Goal: Download file/media

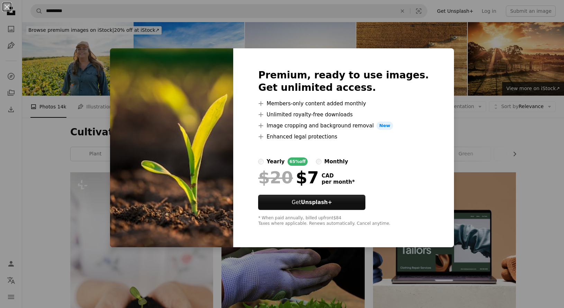
scroll to position [648, 0]
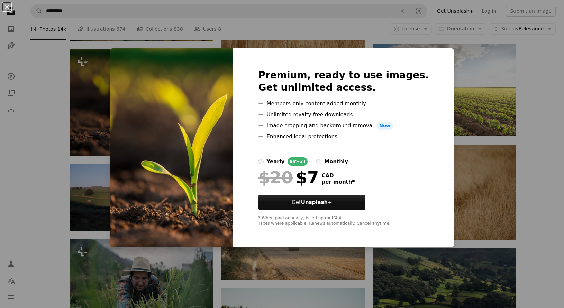
click at [473, 148] on div "An X shape Premium, ready to use images. Get unlimited access. A plus sign Memb…" at bounding box center [282, 154] width 564 height 308
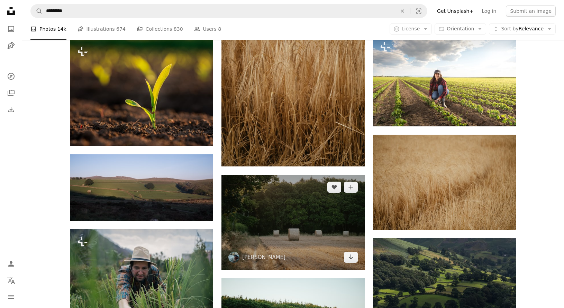
scroll to position [747, 0]
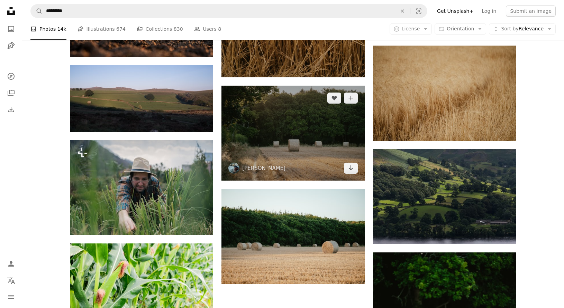
click at [303, 115] on img at bounding box center [292, 133] width 143 height 95
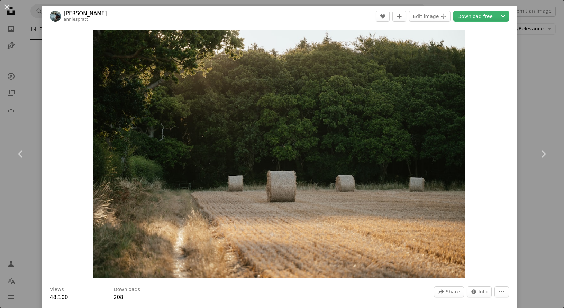
click at [524, 47] on div "An X shape Chevron left Chevron right [PERSON_NAME] anniespratt A heart A plus …" at bounding box center [282, 154] width 564 height 308
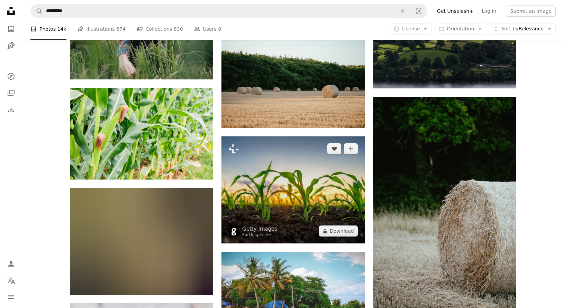
scroll to position [948, 0]
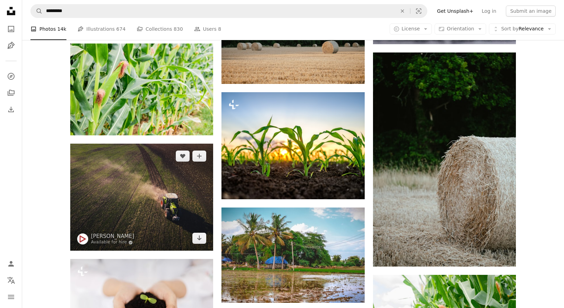
click at [181, 188] on img at bounding box center [141, 197] width 143 height 107
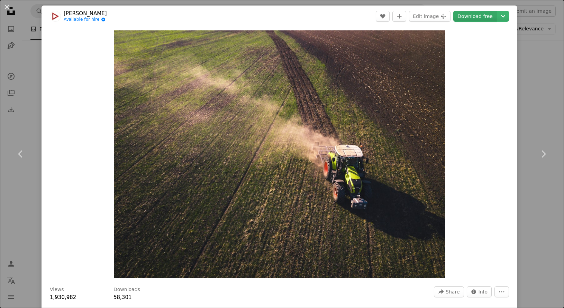
click at [474, 16] on link "Download free" at bounding box center [475, 16] width 44 height 11
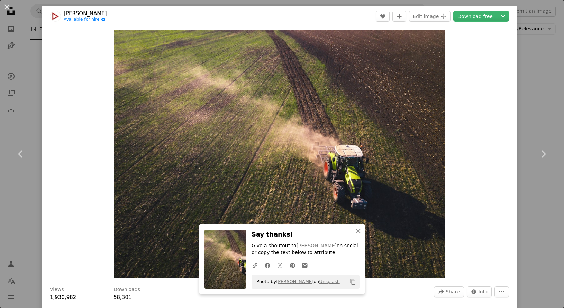
click at [530, 39] on div "An X shape Chevron left Chevron right An X shape Close Say thanks! Give a shout…" at bounding box center [282, 154] width 564 height 308
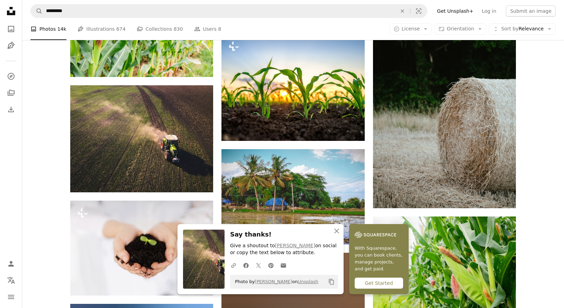
scroll to position [1020, 0]
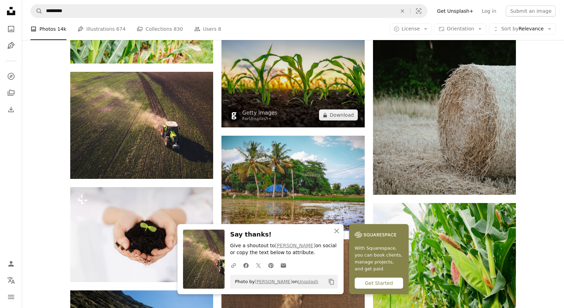
click at [313, 86] on img at bounding box center [292, 73] width 143 height 107
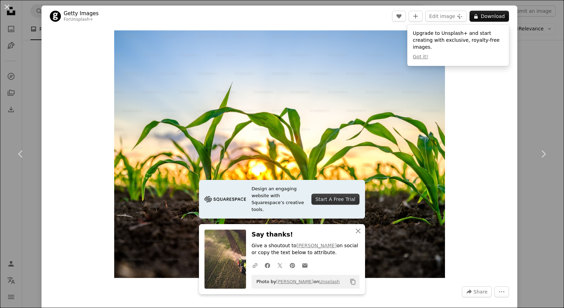
click at [468, 176] on div "Zoom in" at bounding box center [278, 154] width 475 height 255
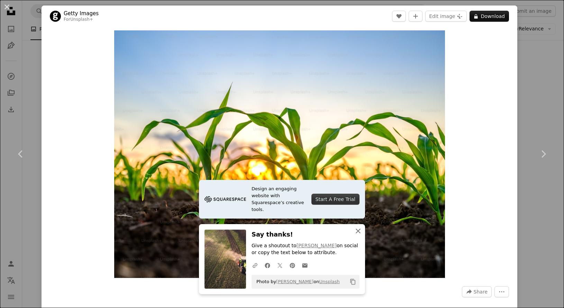
click at [358, 231] on icon "An X shape" at bounding box center [358, 231] width 8 height 8
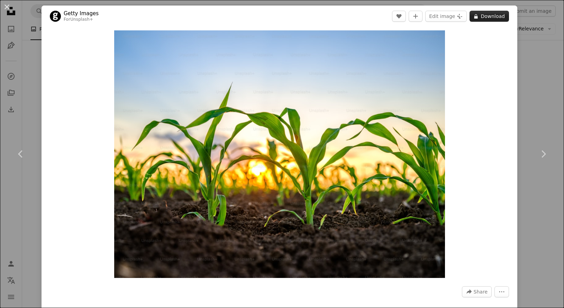
click at [492, 14] on button "A lock Download" at bounding box center [488, 16] width 39 height 11
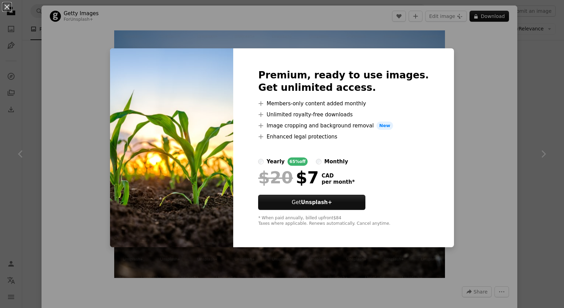
click at [518, 64] on div "An X shape Premium, ready to use images. Get unlimited access. A plus sign Memb…" at bounding box center [282, 154] width 564 height 308
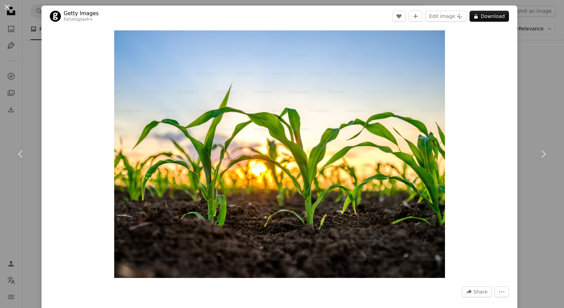
click at [528, 66] on div "An X shape Chevron left Chevron right Getty Images For Unsplash+ A heart A plus…" at bounding box center [282, 154] width 564 height 308
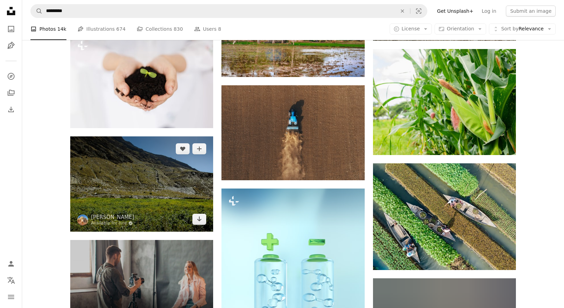
scroll to position [1175, 0]
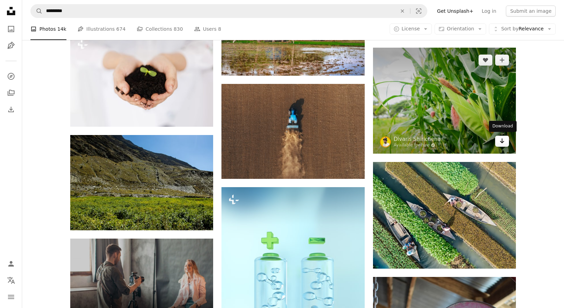
click at [504, 140] on icon "Arrow pointing down" at bounding box center [502, 141] width 6 height 8
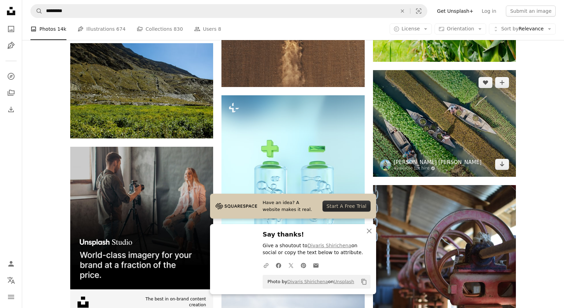
scroll to position [1302, 0]
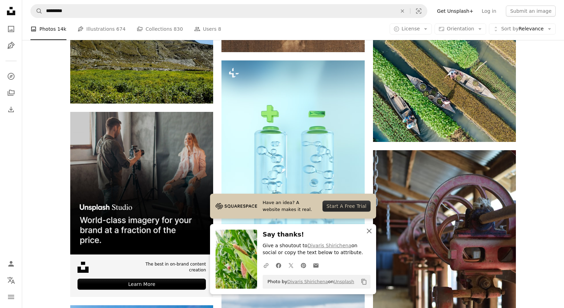
click at [371, 233] on icon "An X shape" at bounding box center [369, 231] width 8 height 8
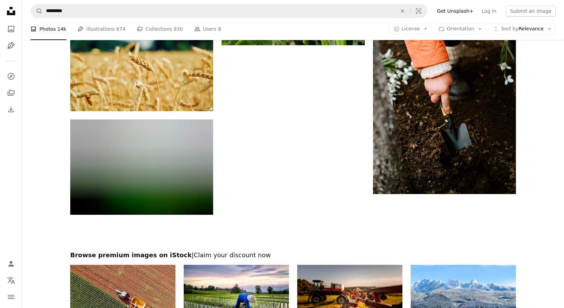
scroll to position [1923, 0]
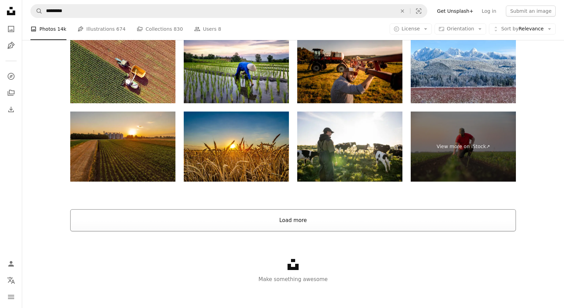
click at [282, 222] on button "Load more" at bounding box center [292, 221] width 445 height 22
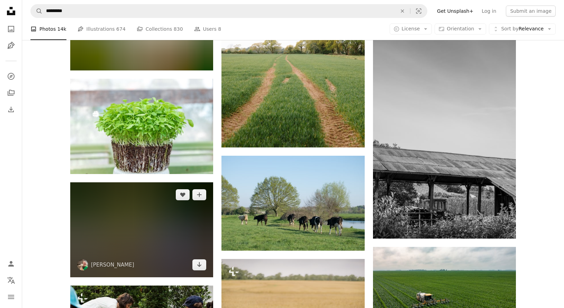
scroll to position [4269, 0]
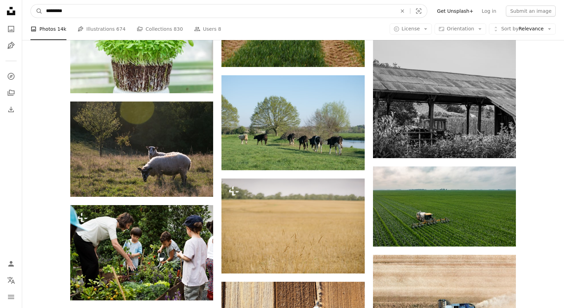
drag, startPoint x: 105, startPoint y: 4, endPoint x: 25, endPoint y: 9, distance: 80.7
click at [25, 9] on nav "A magnifying glass ********* An X shape Visual search Filters Get Unsplash+ Log…" at bounding box center [292, 11] width 541 height 22
drag, startPoint x: 77, startPoint y: 9, endPoint x: 36, endPoint y: 9, distance: 41.5
click at [36, 9] on form "A magnifying glass ********* An X shape Visual search" at bounding box center [228, 11] width 397 height 14
type input "**********"
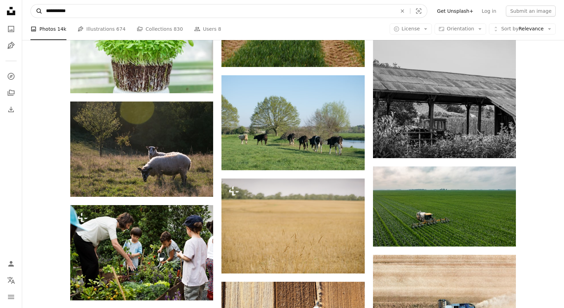
click at [37, 11] on button "A magnifying glass" at bounding box center [37, 10] width 12 height 13
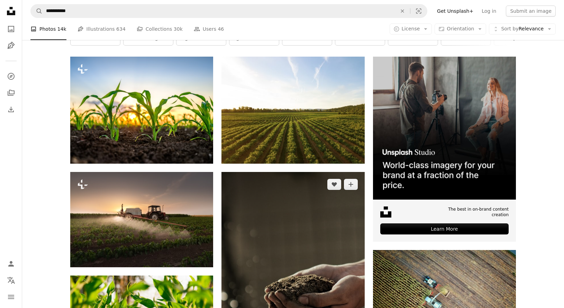
scroll to position [147, 0]
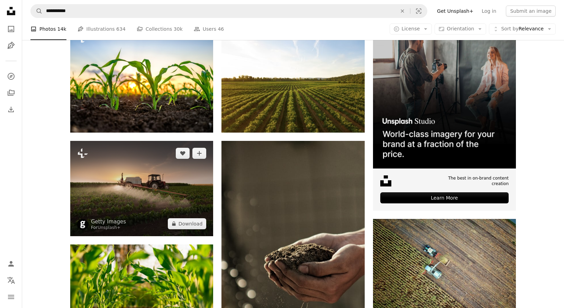
click at [123, 204] on img at bounding box center [141, 188] width 143 height 95
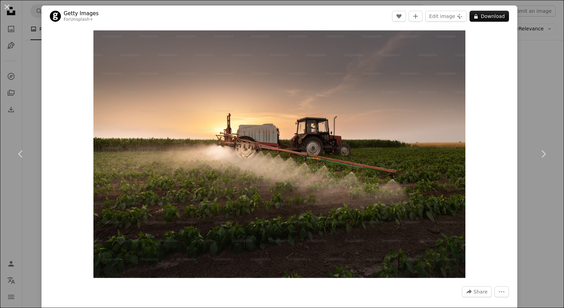
click at [21, 233] on div "An X shape Chevron left Chevron right Getty Images For Unsplash+ A heart A plus…" at bounding box center [282, 154] width 564 height 308
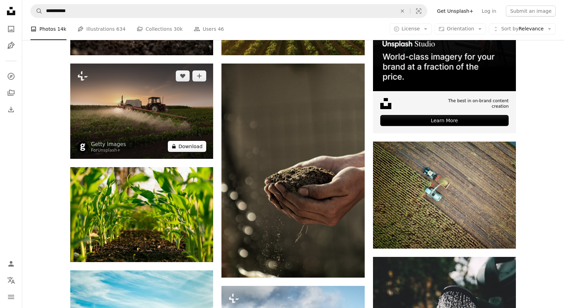
scroll to position [252, 0]
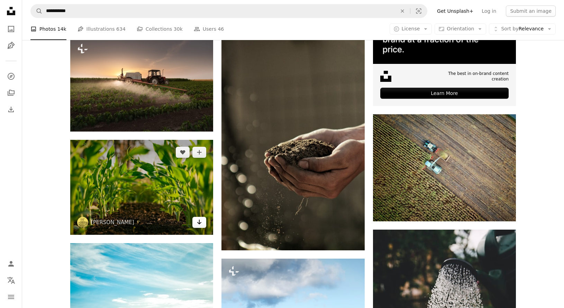
click at [197, 219] on icon "Arrow pointing down" at bounding box center [199, 222] width 6 height 8
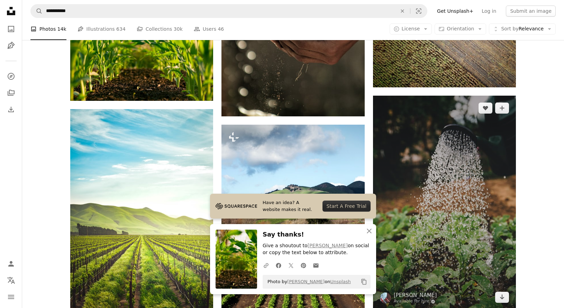
scroll to position [318, 0]
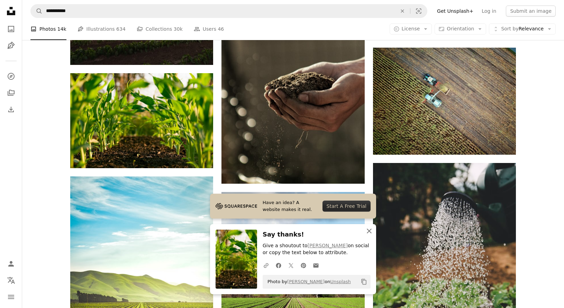
click at [371, 234] on icon "button" at bounding box center [368, 231] width 5 height 5
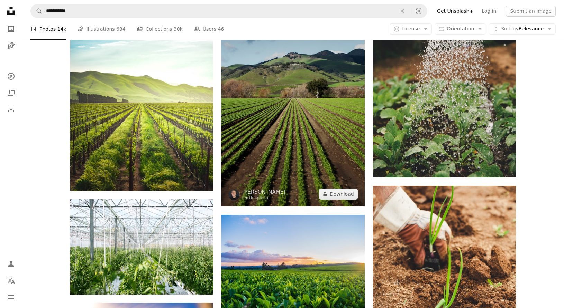
scroll to position [630, 0]
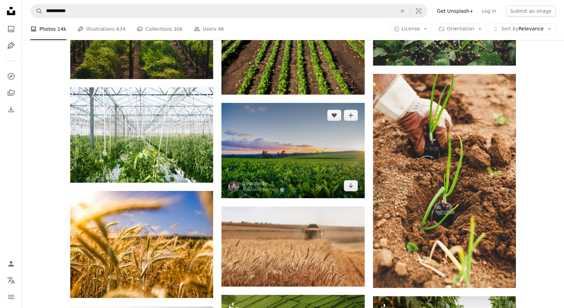
click at [331, 180] on img at bounding box center [292, 150] width 143 height 95
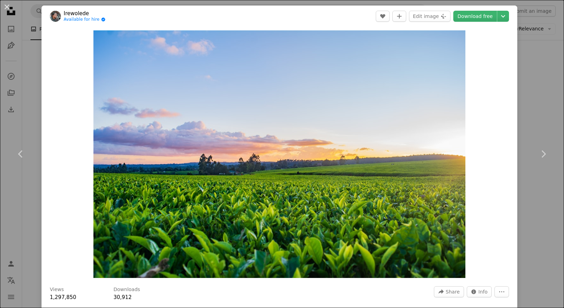
click at [504, 174] on div "Zoom in" at bounding box center [278, 154] width 475 height 255
click at [530, 36] on div "An X shape Chevron left Chevron right Irewolede Available for hire A checkmark …" at bounding box center [282, 154] width 564 height 308
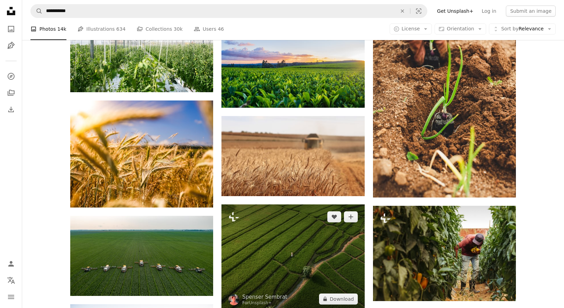
scroll to position [804, 0]
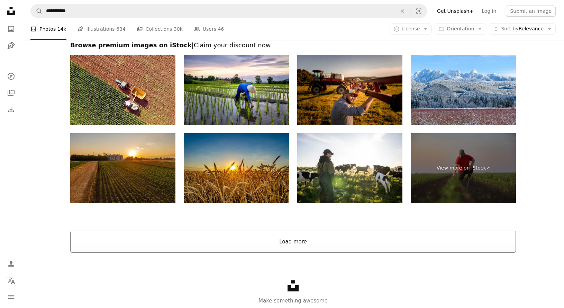
click at [305, 242] on button "Load more" at bounding box center [292, 242] width 445 height 22
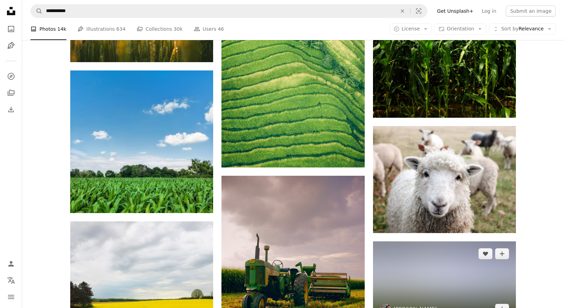
scroll to position [3842, 0]
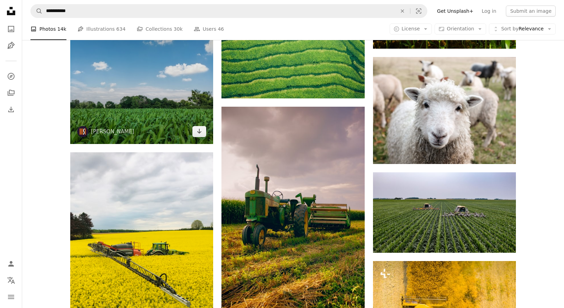
click at [138, 94] on img at bounding box center [141, 72] width 143 height 143
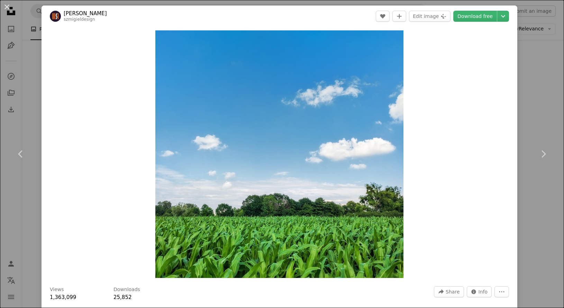
click at [549, 120] on div "An X shape Chevron left Chevron right [PERSON_NAME] szmigieldesign A heart A pl…" at bounding box center [282, 154] width 564 height 308
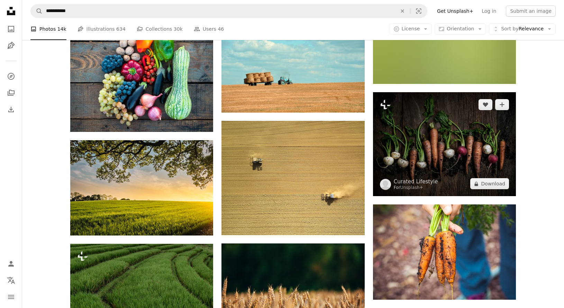
scroll to position [5183, 0]
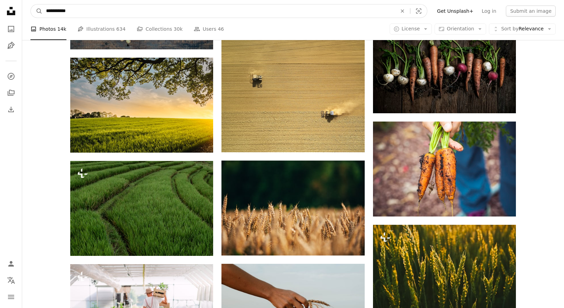
drag, startPoint x: 95, startPoint y: 10, endPoint x: 55, endPoint y: 10, distance: 40.5
click at [43, 10] on input "**********" at bounding box center [219, 10] width 352 height 13
paste input "Find visuals sitewide"
type input "**********"
click at [37, 11] on button "A magnifying glass" at bounding box center [37, 10] width 12 height 13
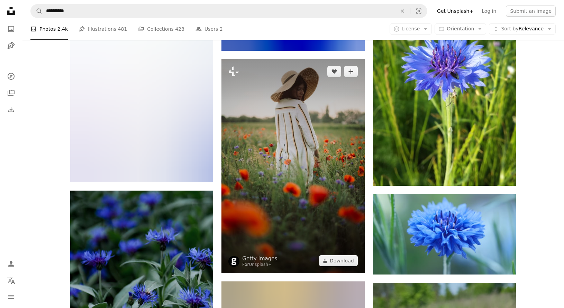
scroll to position [765, 0]
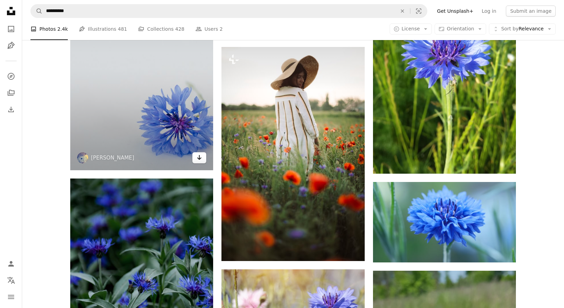
click at [199, 161] on icon "Arrow pointing down" at bounding box center [199, 158] width 6 height 8
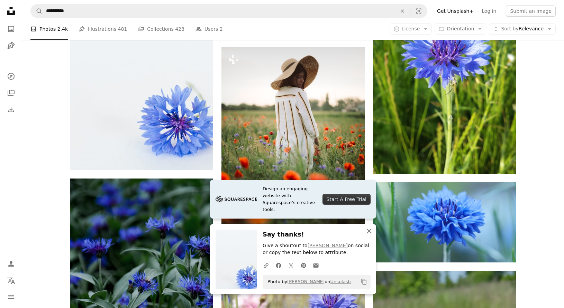
click at [371, 233] on icon "An X shape" at bounding box center [369, 231] width 8 height 8
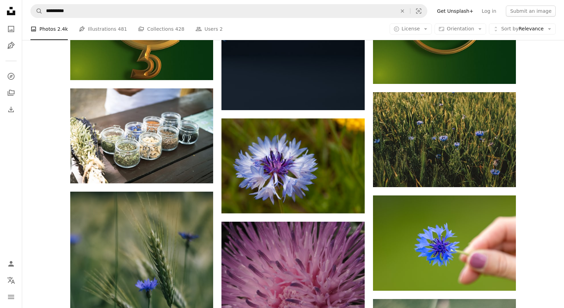
scroll to position [5242, 0]
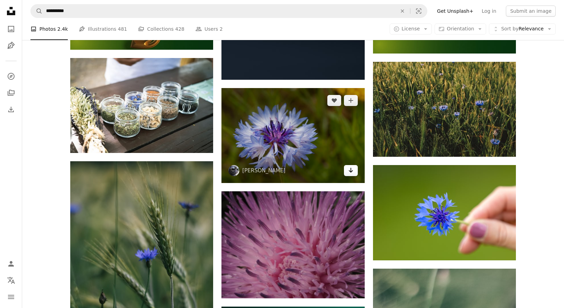
click at [346, 166] on link "Arrow pointing down" at bounding box center [351, 170] width 14 height 11
